Goal: Complete application form: Complete application form

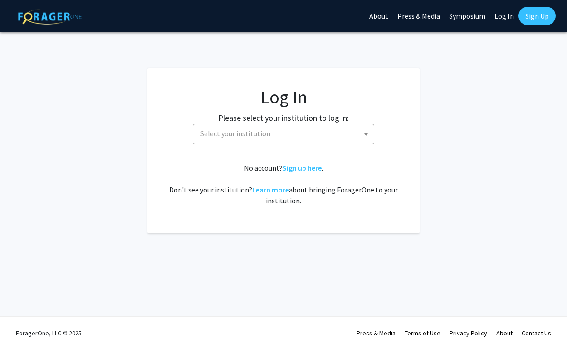
select select
click at [338, 136] on span "Select your institution" at bounding box center [285, 133] width 177 height 19
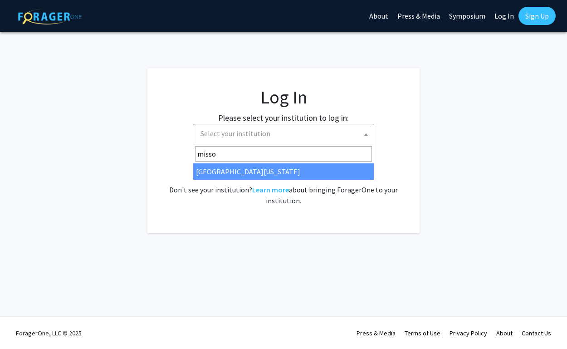
type input "missou"
select select "33"
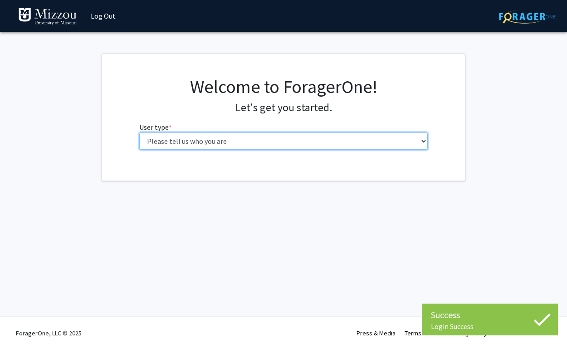
click at [378, 134] on select "Please tell us who you are Undergraduate Student Master's Student Doctoral Cand…" at bounding box center [283, 140] width 289 height 17
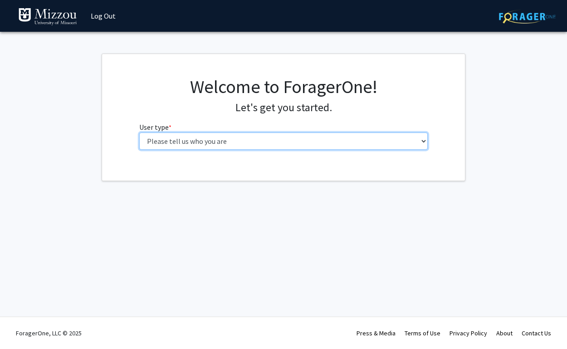
click at [301, 149] on select "Please tell us who you are Undergraduate Student Master's Student Doctoral Cand…" at bounding box center [283, 140] width 289 height 17
select select "5: faculty"
click at [139, 132] on select "Please tell us who you are Undergraduate Student Master's Student Doctoral Cand…" at bounding box center [283, 140] width 289 height 17
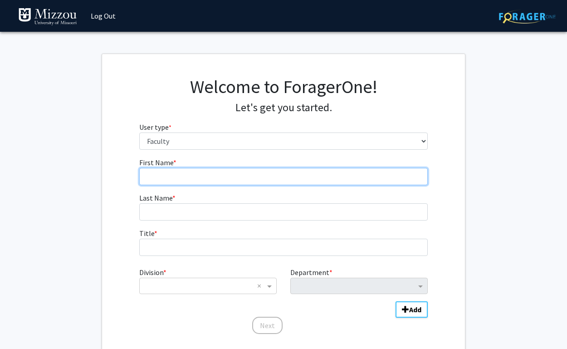
click at [270, 183] on input "First Name * required" at bounding box center [283, 176] width 289 height 17
type input "David"
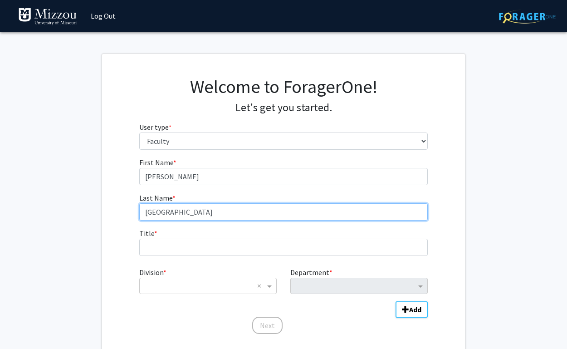
type input "Salisbury"
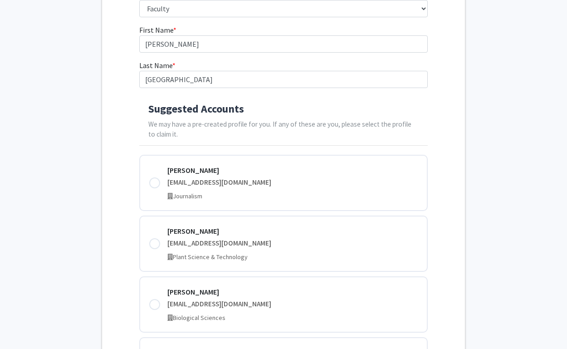
scroll to position [136, 0]
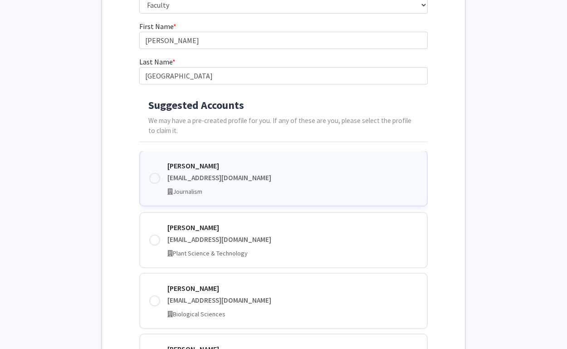
click at [155, 176] on div at bounding box center [154, 178] width 11 height 11
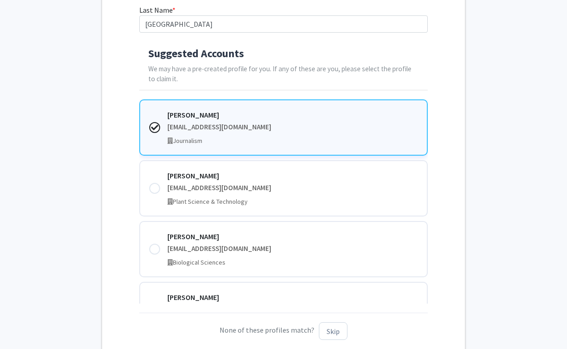
scroll to position [285, 0]
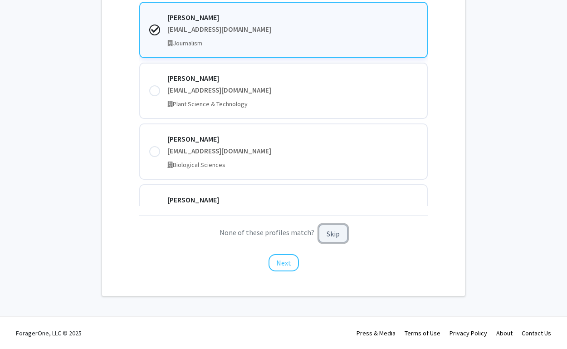
click at [330, 237] on button "Skip" at bounding box center [333, 233] width 29 height 18
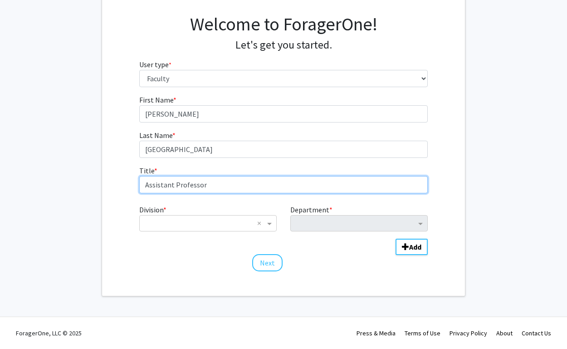
click at [222, 183] on input "Assistant Professor" at bounding box center [283, 184] width 289 height 17
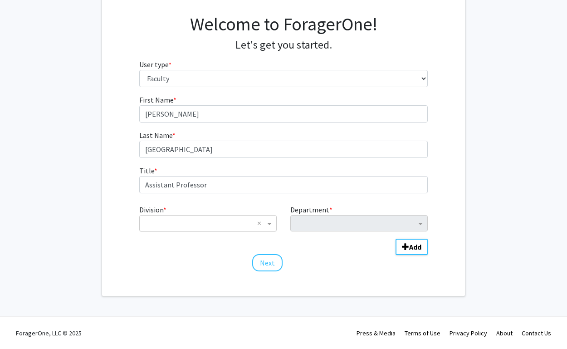
click at [206, 220] on input "Division" at bounding box center [198, 223] width 109 height 11
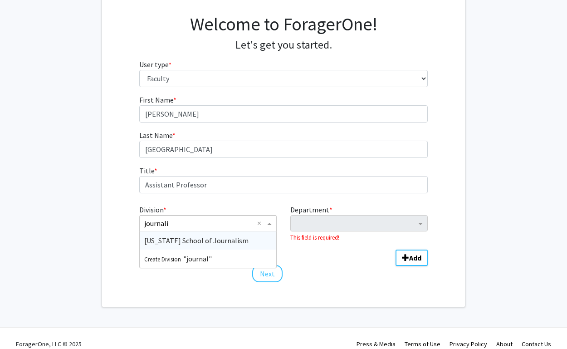
type input "journalis"
click at [201, 242] on span "Missouri School of Journalism" at bounding box center [196, 240] width 104 height 9
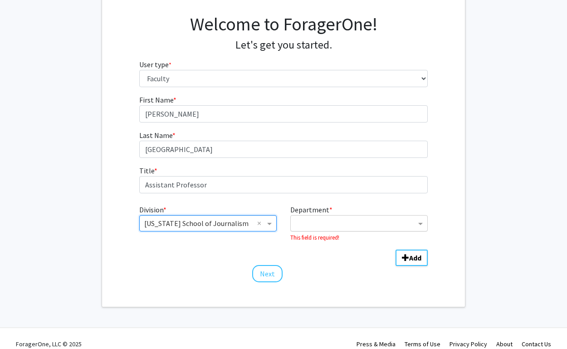
click at [326, 229] on div "Department" at bounding box center [355, 224] width 122 height 12
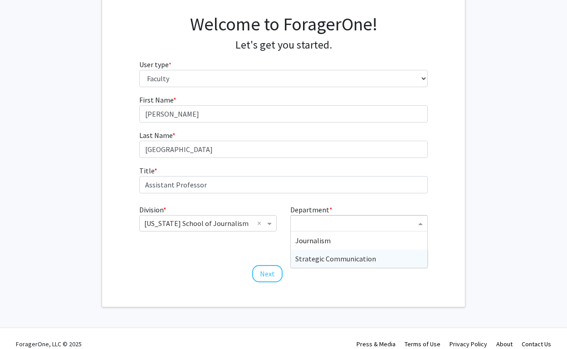
click at [328, 254] on span "Strategic Communication" at bounding box center [335, 258] width 81 height 9
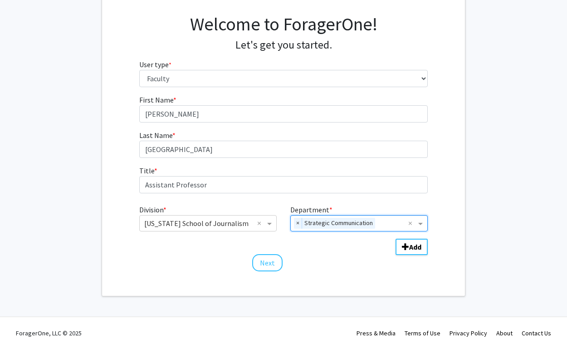
click at [112, 141] on div "First Name * required David Last Name * required Salisbury Title * required Ass…" at bounding box center [283, 183] width 363 height 178
click at [371, 271] on div "First Name * required David Last Name * required Salisbury Title * required Ass…" at bounding box center [283, 183] width 302 height 178
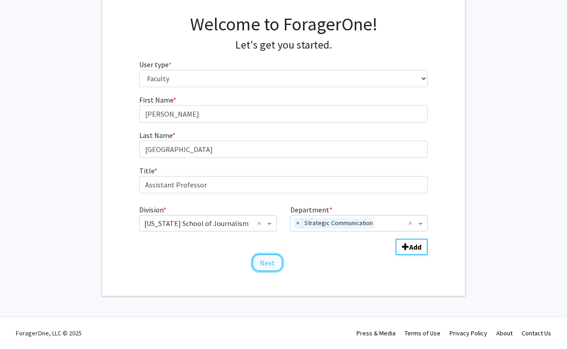
click at [266, 263] on button "Next" at bounding box center [267, 262] width 30 height 17
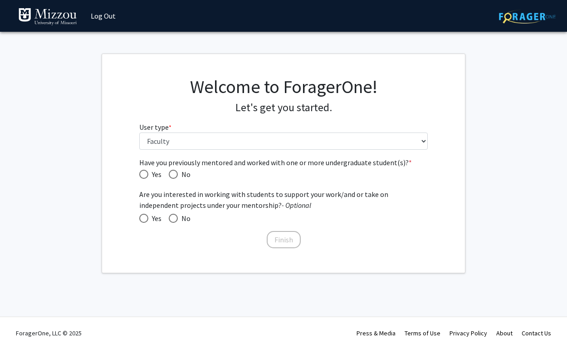
click at [218, 165] on span "Have you previously mentored and worked with one or more undergraduate student(…" at bounding box center [283, 162] width 289 height 11
click at [248, 165] on span "Have you previously mentored and worked with one or more undergraduate student(…" at bounding box center [283, 162] width 289 height 11
click at [258, 165] on span "Have you previously mentored and worked with one or more undergraduate student(…" at bounding box center [283, 162] width 289 height 11
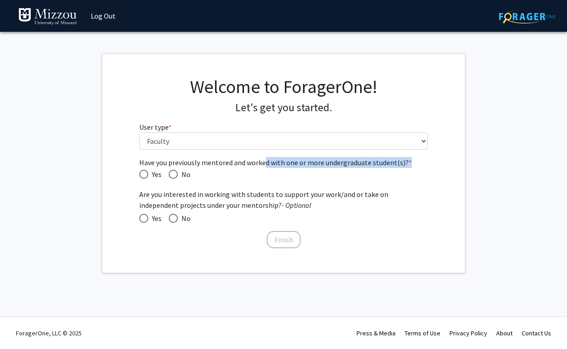
drag, startPoint x: 264, startPoint y: 165, endPoint x: 302, endPoint y: 167, distance: 37.7
click at [302, 167] on div "Have you previously mentored and worked with one or more undergraduate student(…" at bounding box center [283, 168] width 289 height 23
click at [305, 166] on span "Have you previously mentored and worked with one or more undergraduate student(…" at bounding box center [283, 162] width 289 height 11
click at [146, 172] on span "Have you previously mentored and worked with one or more undergraduate student(…" at bounding box center [143, 174] width 9 height 9
click at [146, 172] on input "Yes" at bounding box center [143, 174] width 9 height 9
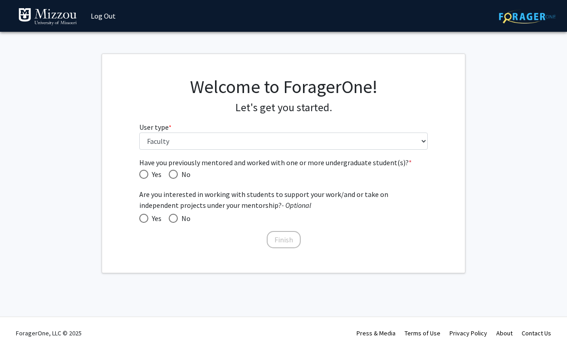
radio input "true"
click at [174, 222] on span at bounding box center [173, 217] width 9 height 9
click at [174, 222] on input "No" at bounding box center [173, 217] width 9 height 9
radio input "true"
click at [292, 234] on button "Finish" at bounding box center [283, 239] width 34 height 17
